Goal: Entertainment & Leisure: Consume media (video, audio)

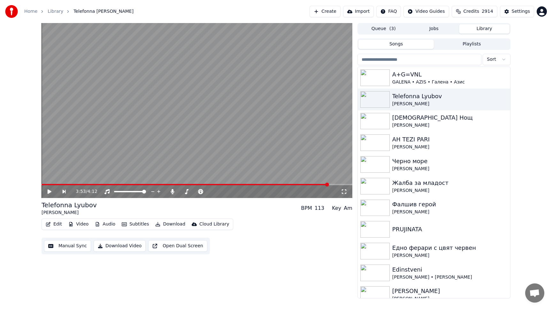
click at [477, 30] on button "Library" at bounding box center [484, 28] width 51 height 9
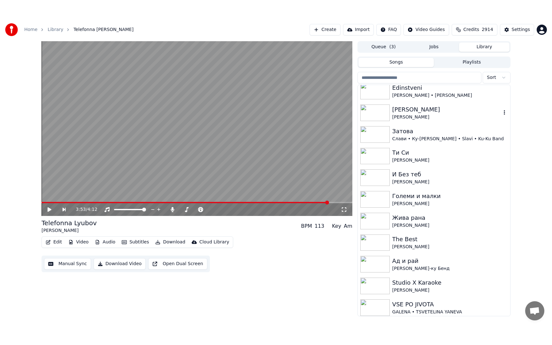
scroll to position [203, 0]
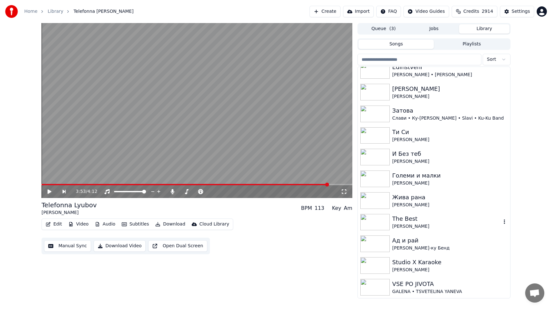
click at [373, 216] on img at bounding box center [375, 222] width 29 height 17
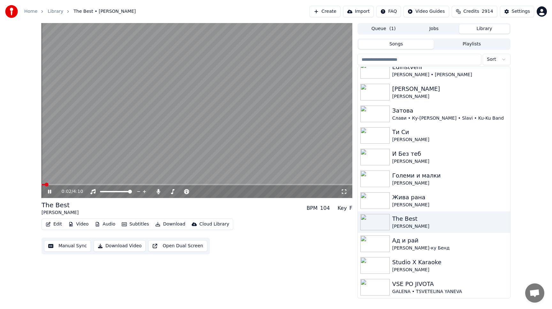
click at [344, 190] on icon at bounding box center [344, 191] width 6 height 5
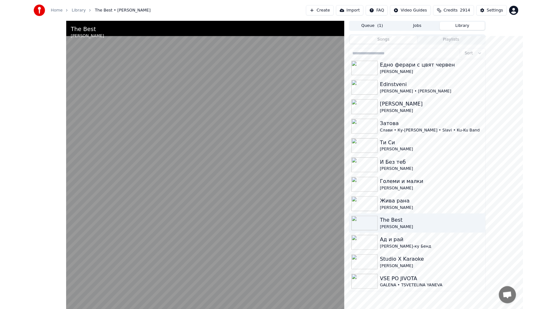
scroll to position [175, 0]
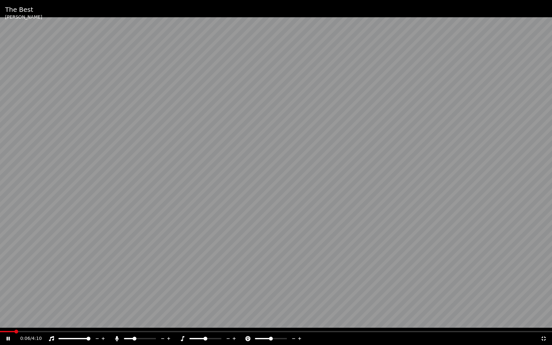
click at [544, 308] on icon at bounding box center [544, 338] width 6 height 5
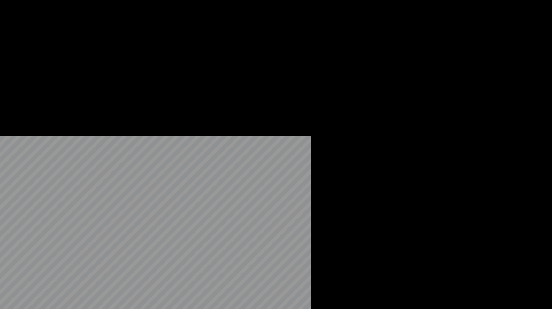
scroll to position [203, 0]
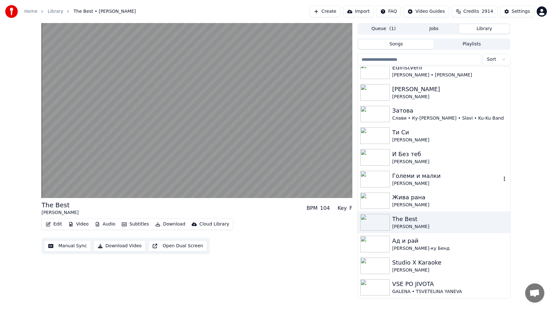
click at [374, 175] on img at bounding box center [375, 179] width 29 height 17
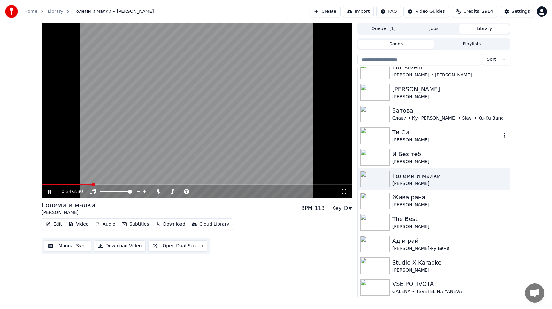
click at [377, 139] on img at bounding box center [375, 135] width 29 height 17
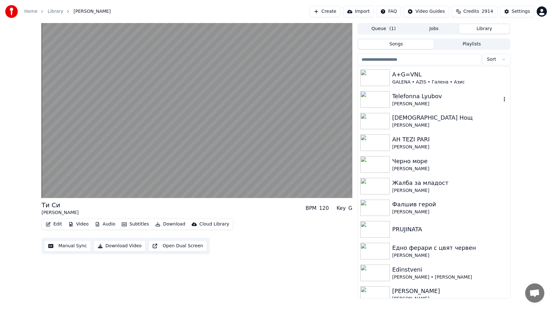
click at [372, 98] on img at bounding box center [375, 99] width 29 height 17
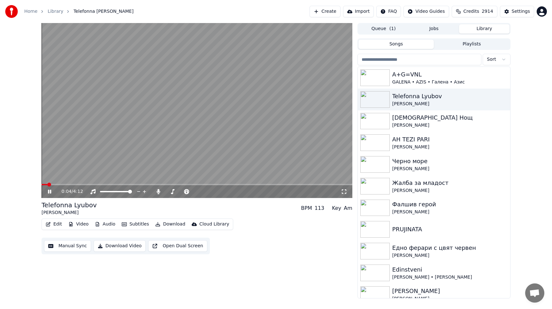
click at [49, 191] on icon at bounding box center [54, 191] width 15 height 5
